Goal: Find specific page/section: Find specific page/section

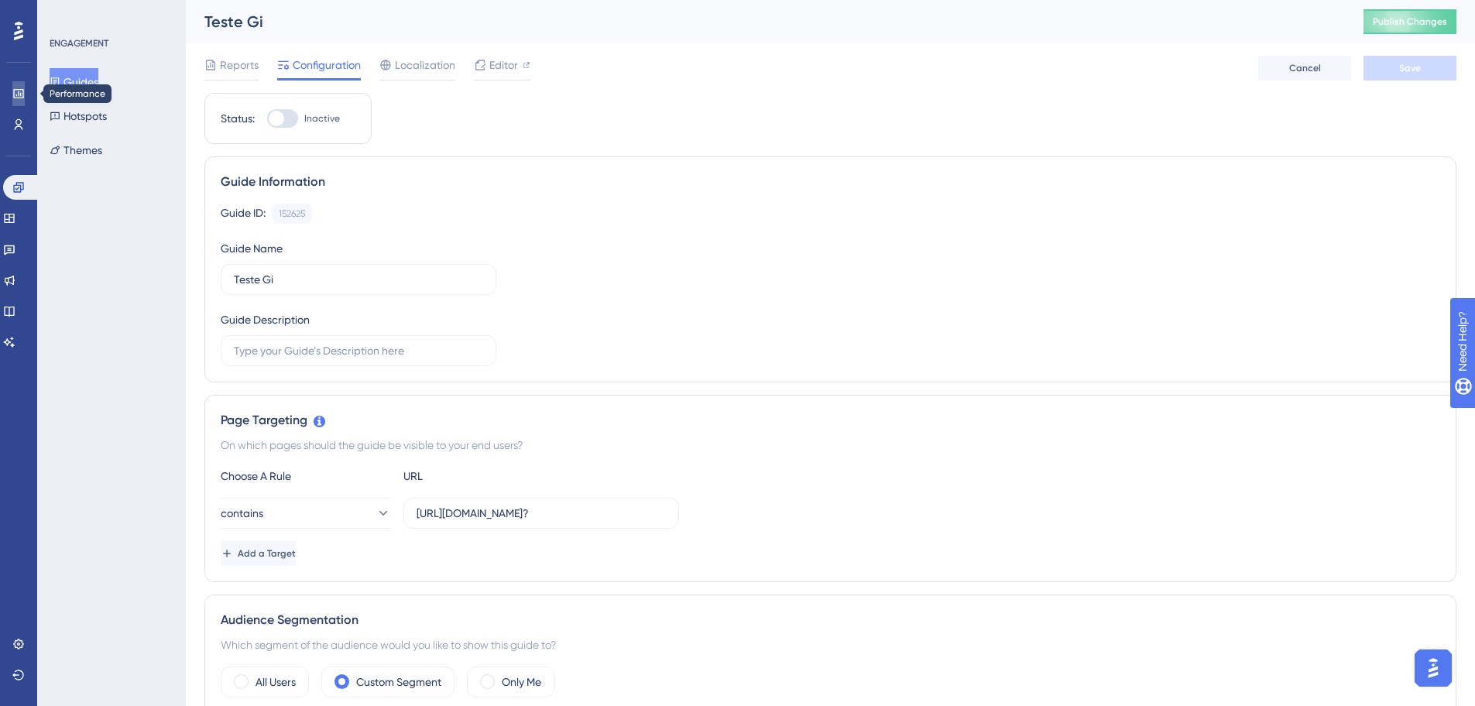
click at [22, 95] on icon at bounding box center [18, 93] width 12 height 12
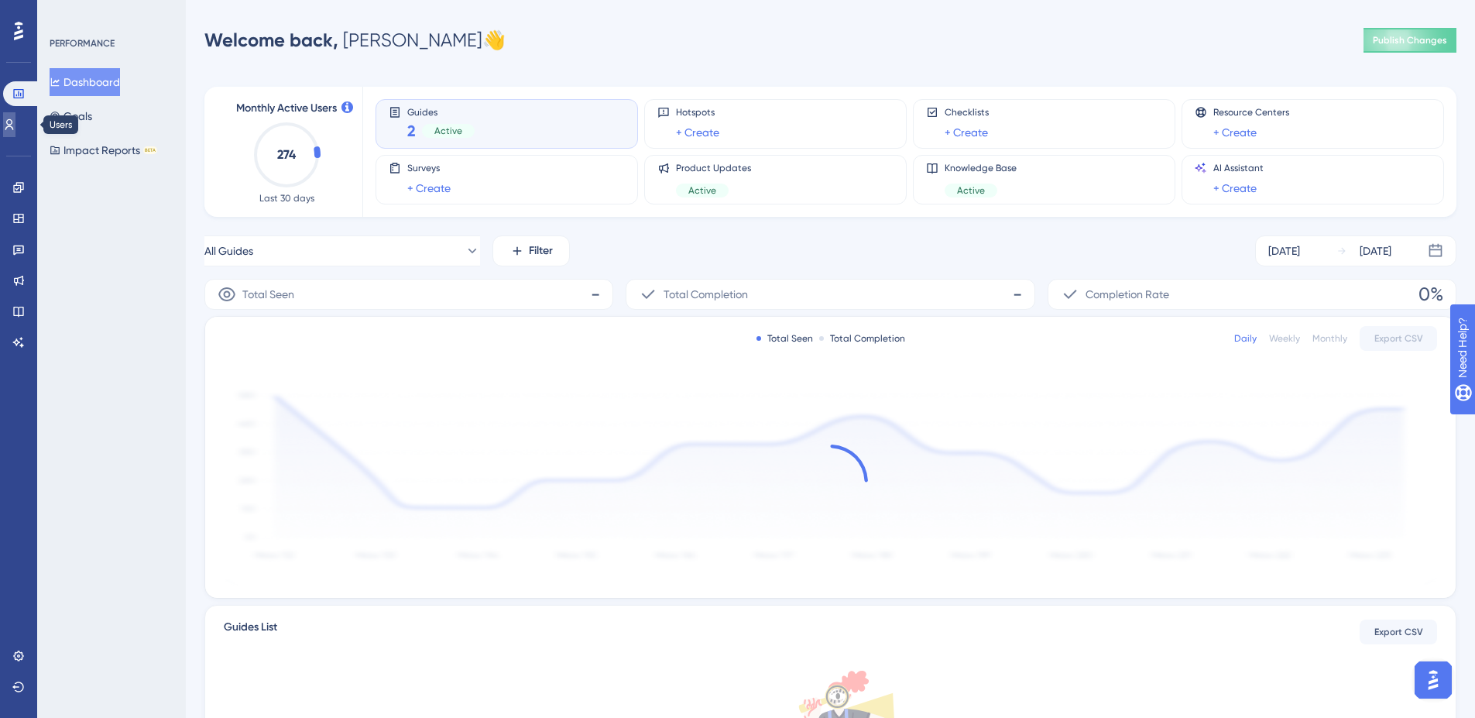
click at [15, 122] on icon at bounding box center [9, 124] width 12 height 12
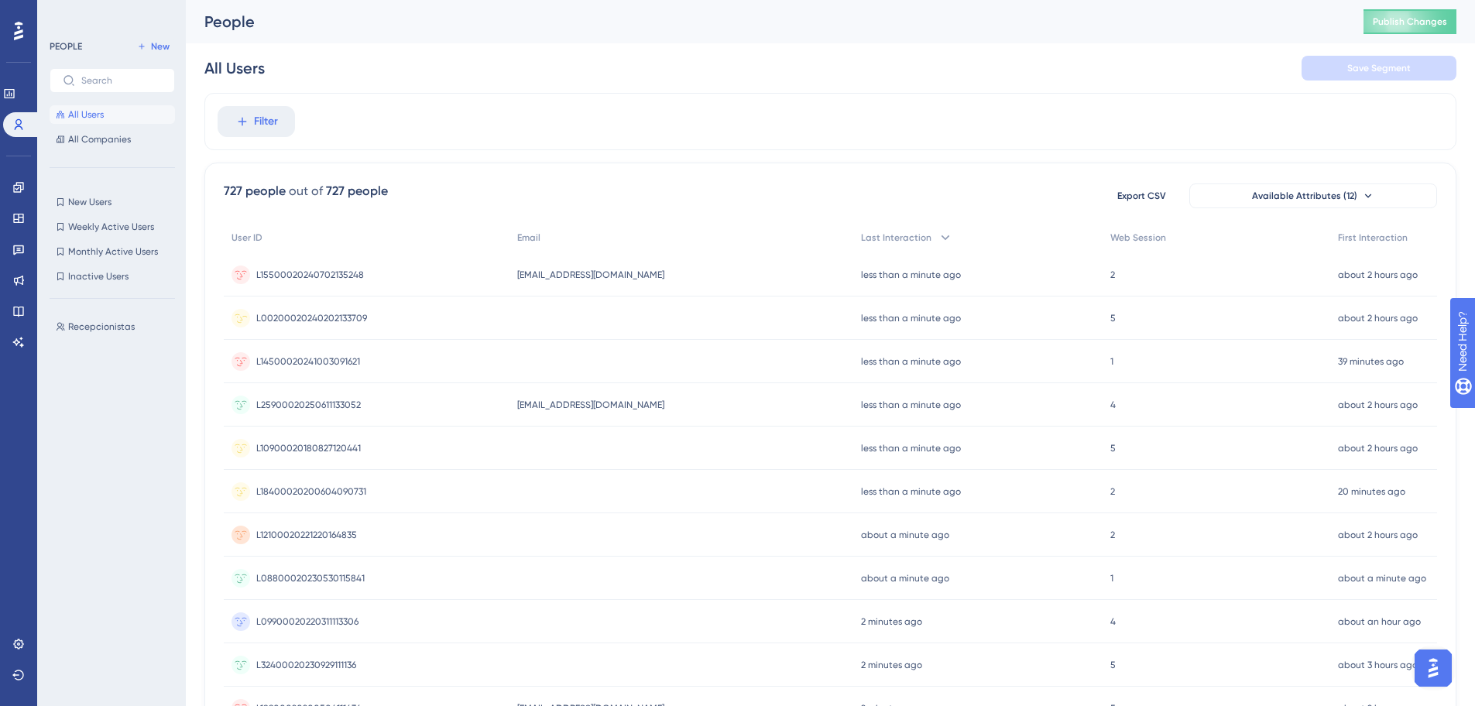
click at [358, 310] on div "L00200020240202133709 L00200020240202133709" at bounding box center [311, 318] width 111 height 43
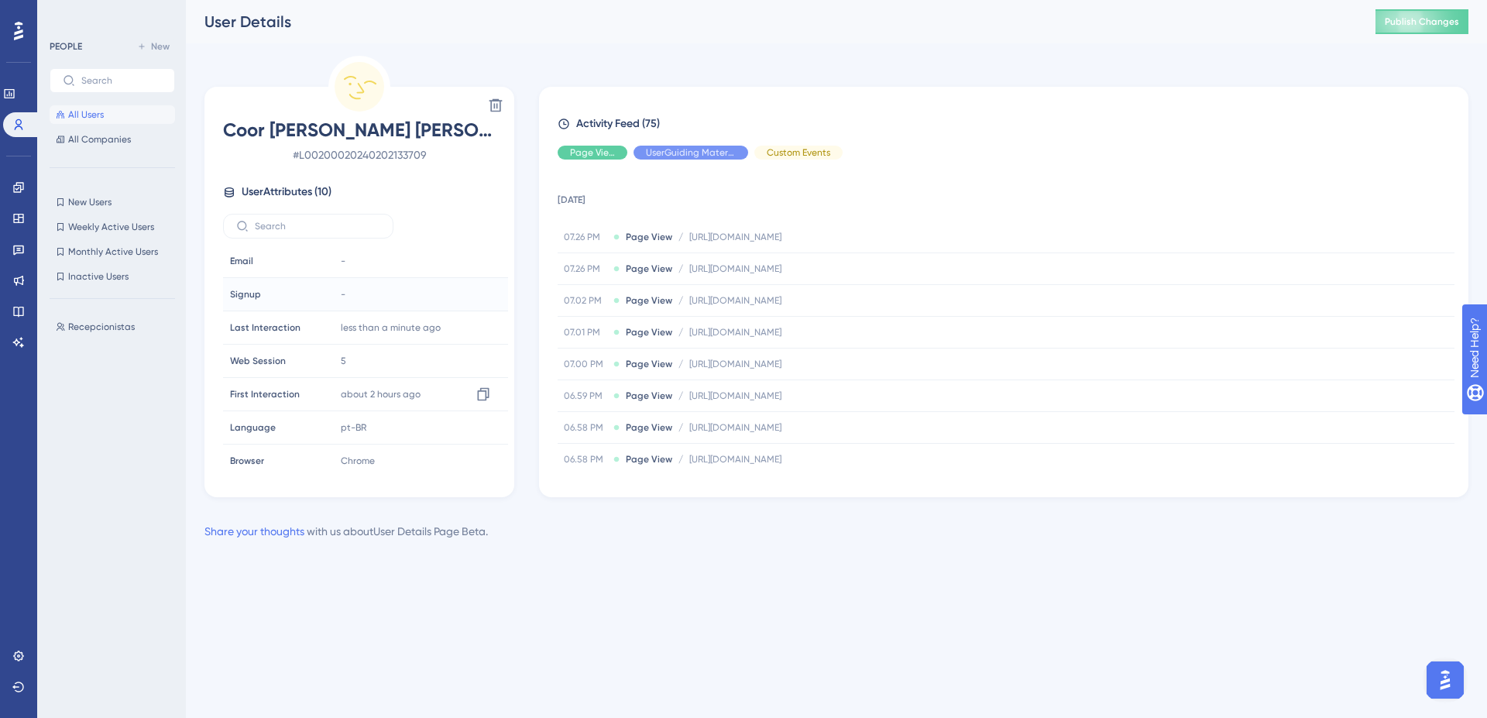
scroll to position [105, 0]
